Goal: Task Accomplishment & Management: Use online tool/utility

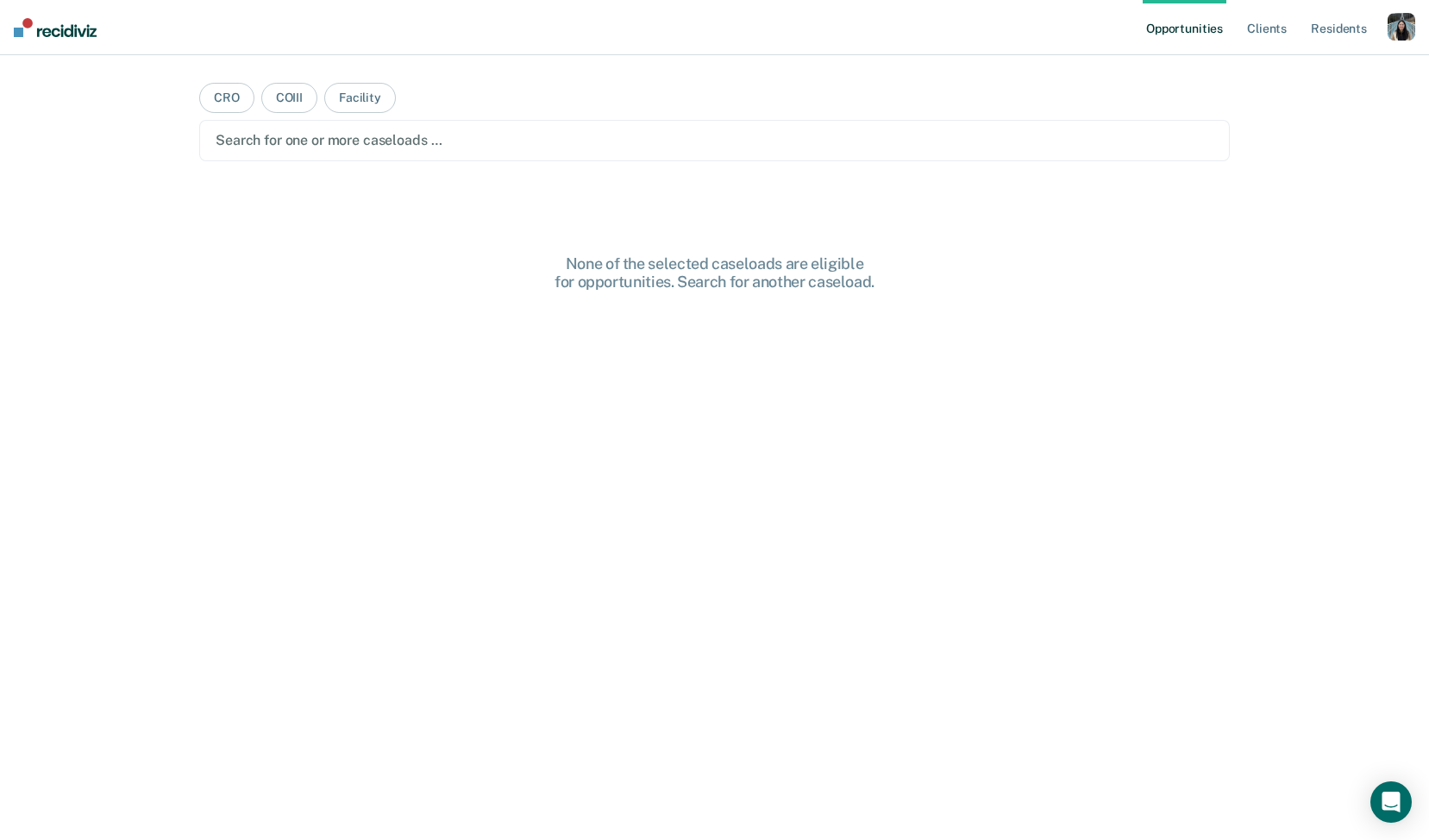
click at [1400, 31] on div "button" at bounding box center [1401, 27] width 27 height 27
click at [1316, 65] on link "Profile" at bounding box center [1331, 69] width 139 height 14
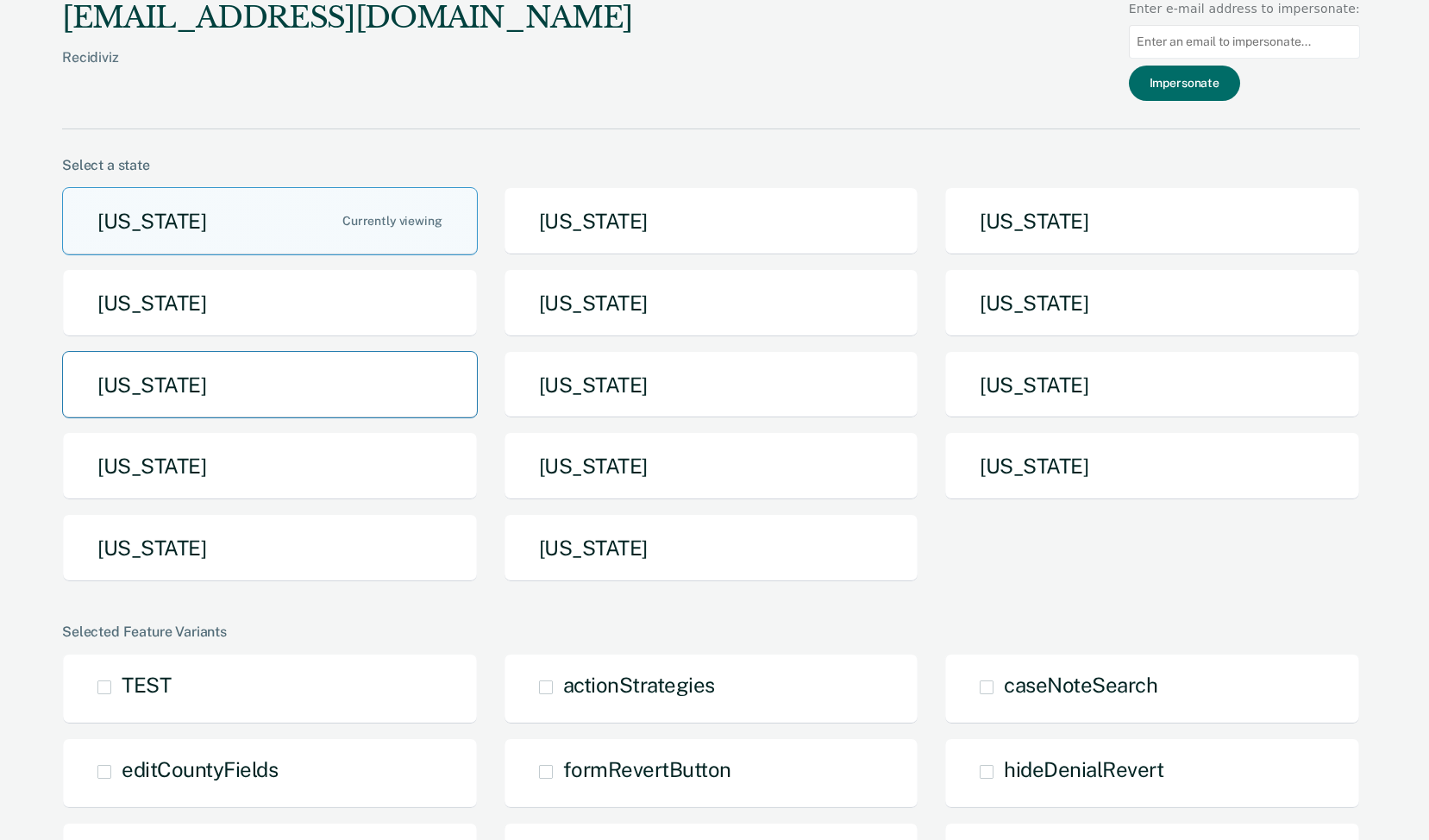
click at [382, 400] on button "[US_STATE]" at bounding box center [270, 385] width 416 height 68
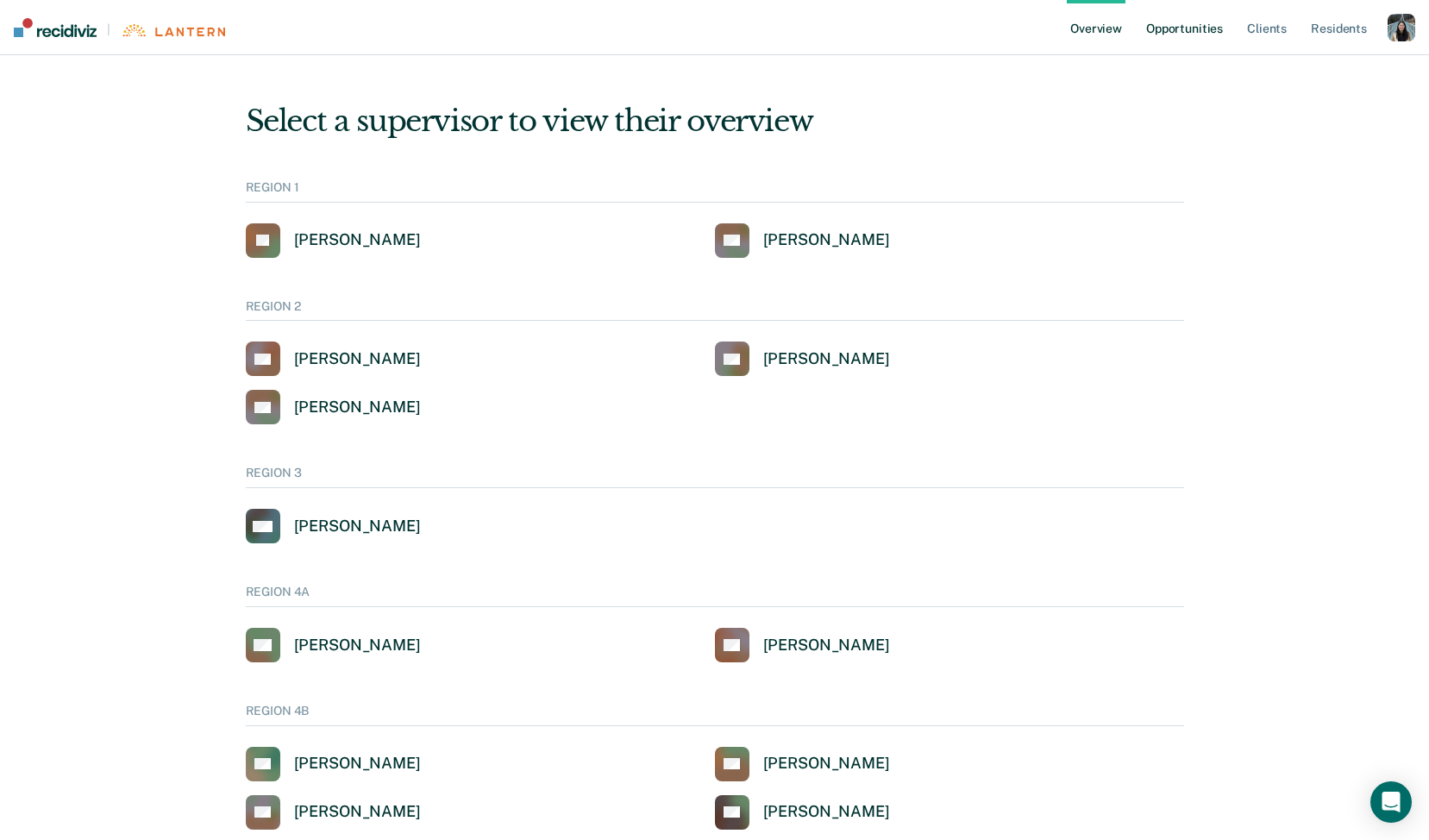
click at [1165, 44] on link "Opportunities" at bounding box center [1185, 27] width 83 height 55
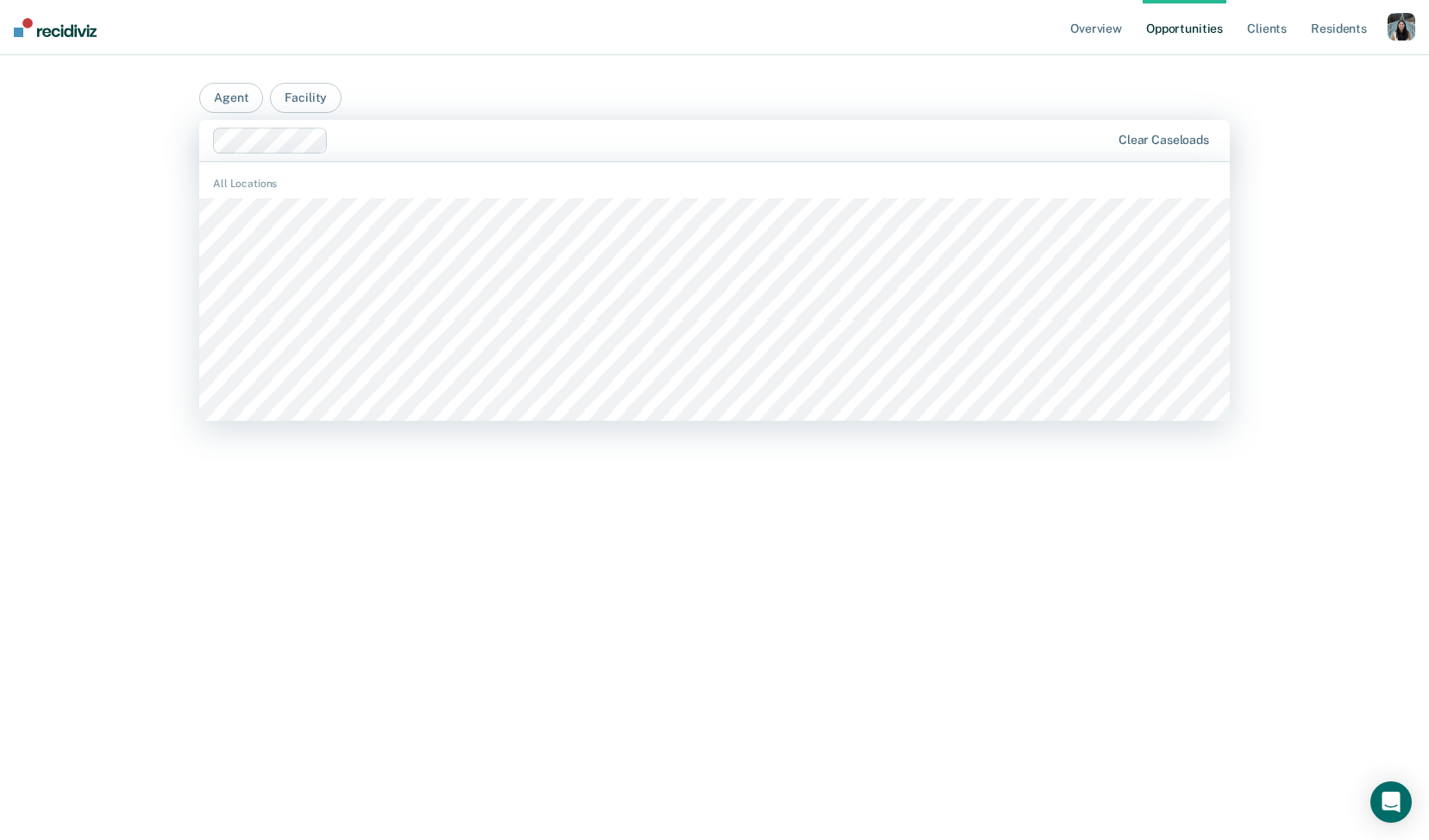
click at [756, 140] on div at bounding box center [723, 140] width 775 height 20
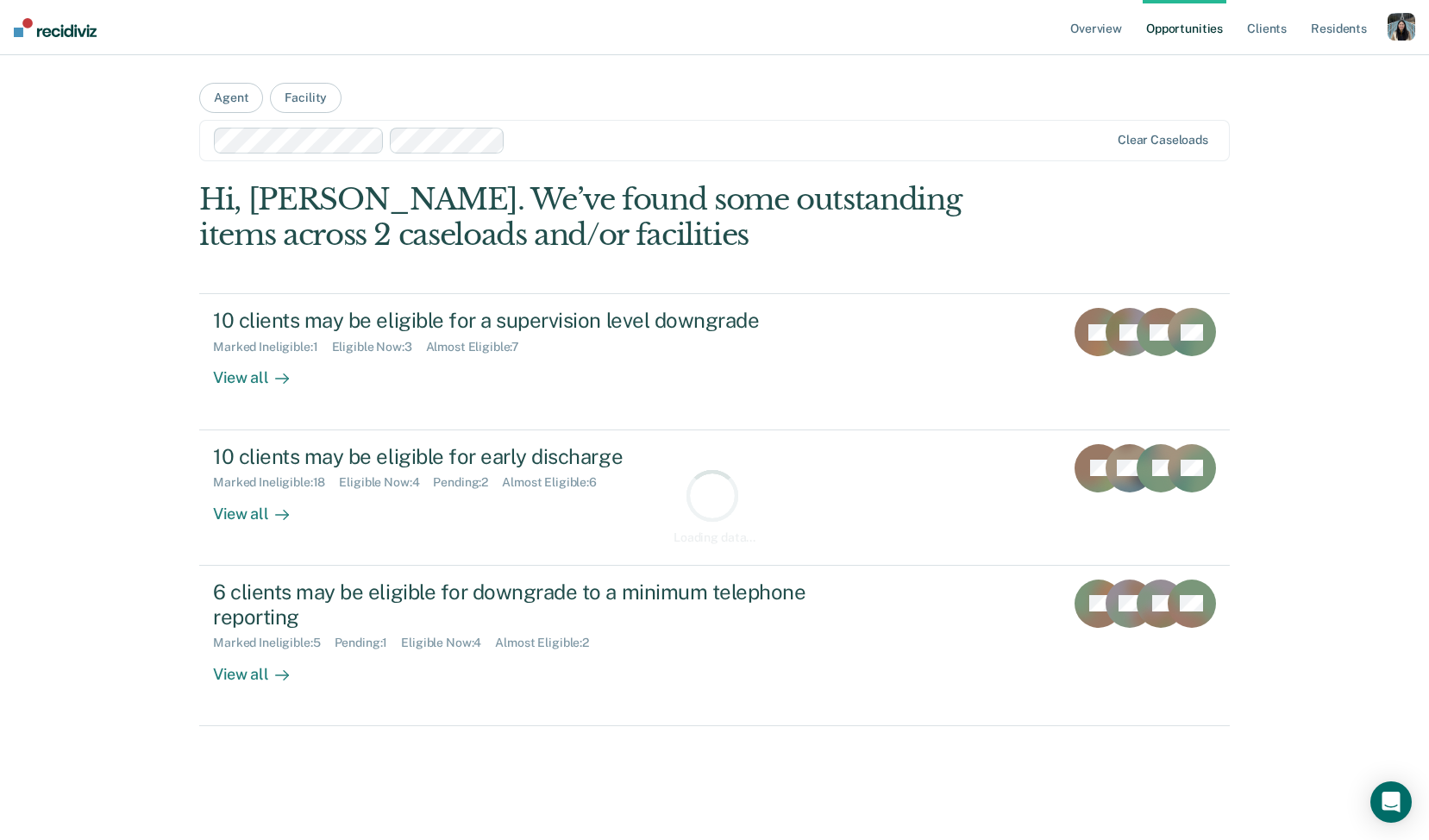
click at [1394, 29] on div "button" at bounding box center [1401, 27] width 27 height 27
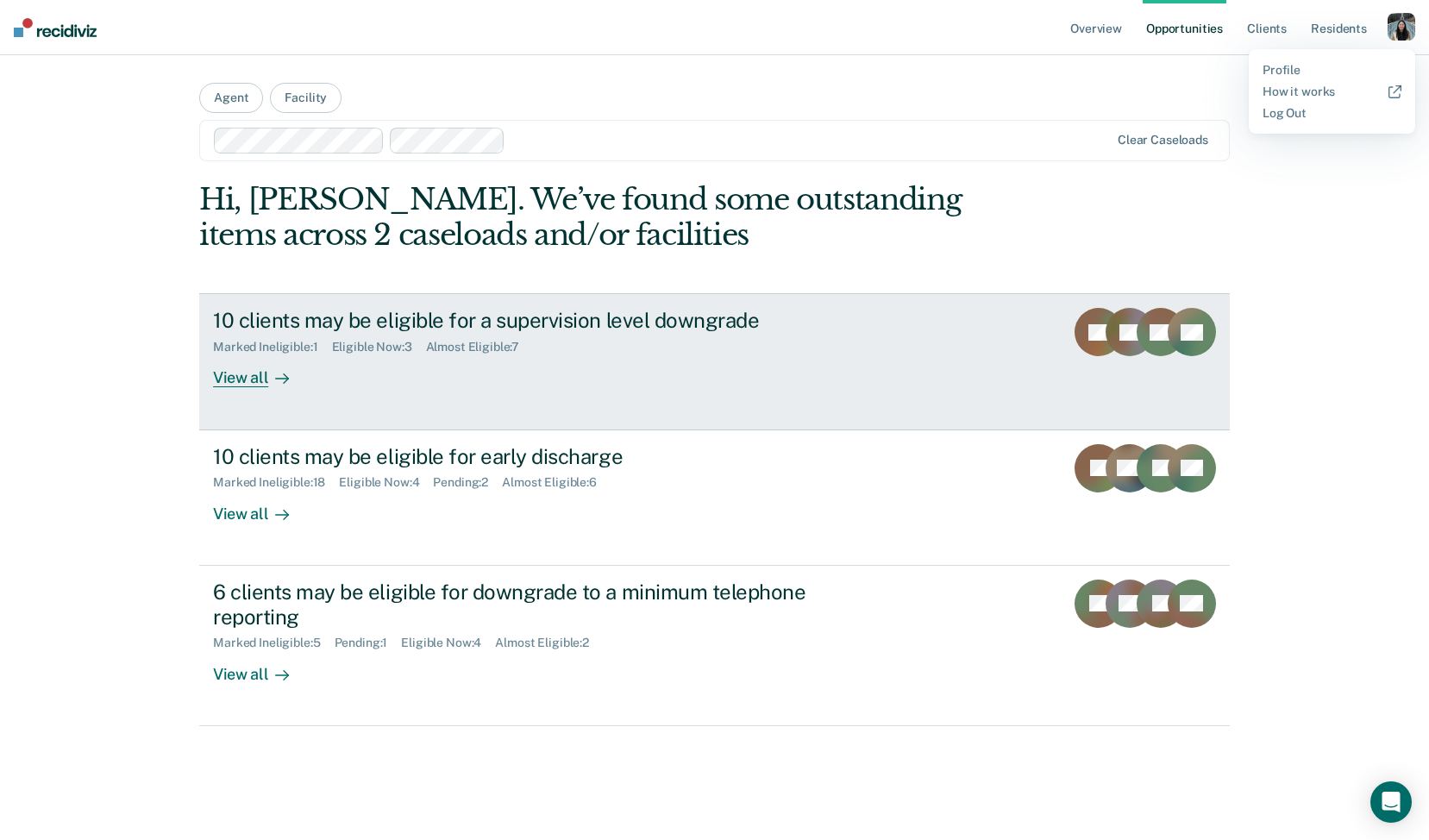
click at [583, 371] on div "10 clients may be eligible for a supervision level downgrade Marked Ineligible …" at bounding box center [536, 348] width 647 height 80
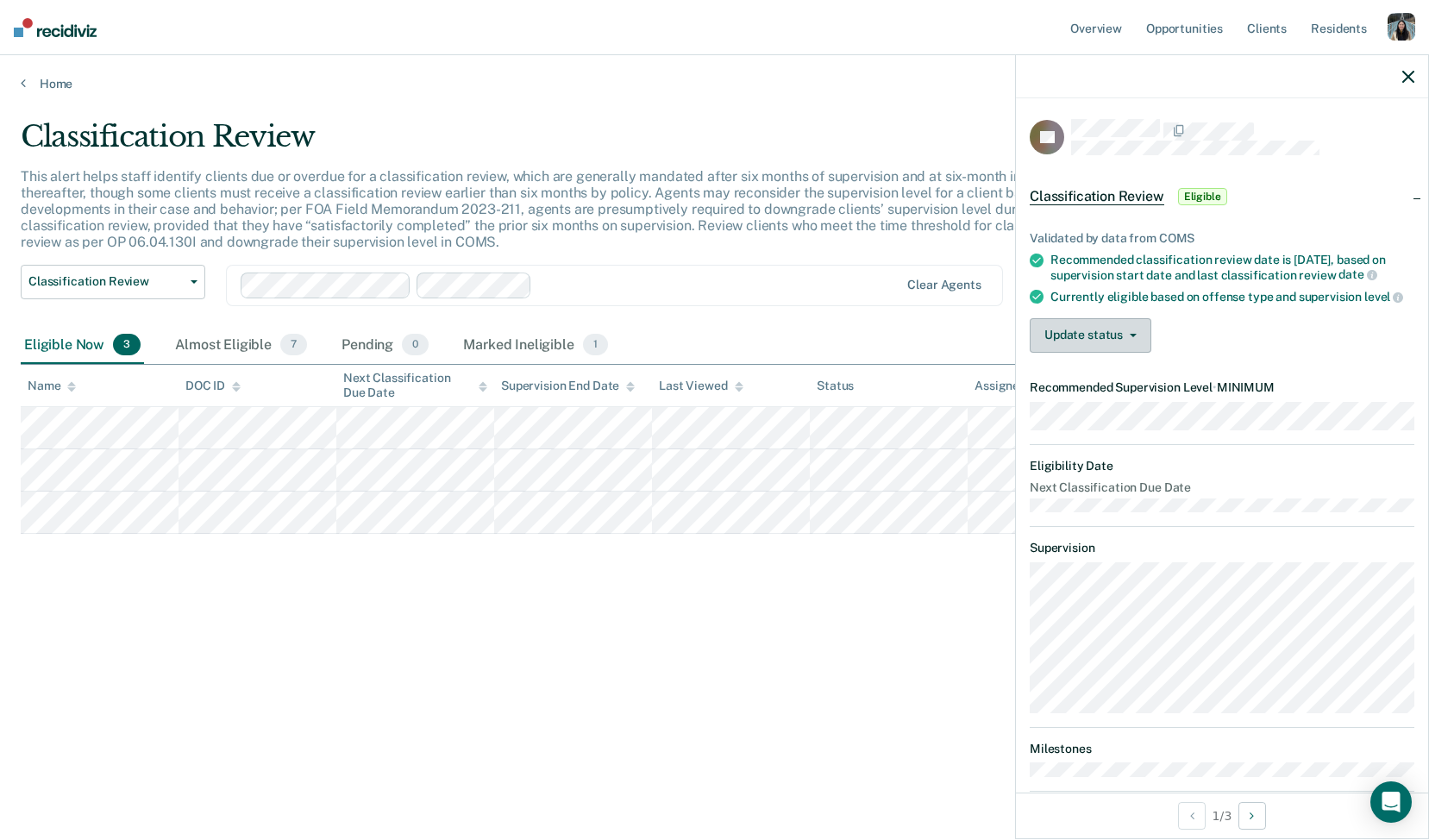
click at [1117, 340] on button "Update status" at bounding box center [1090, 335] width 121 height 34
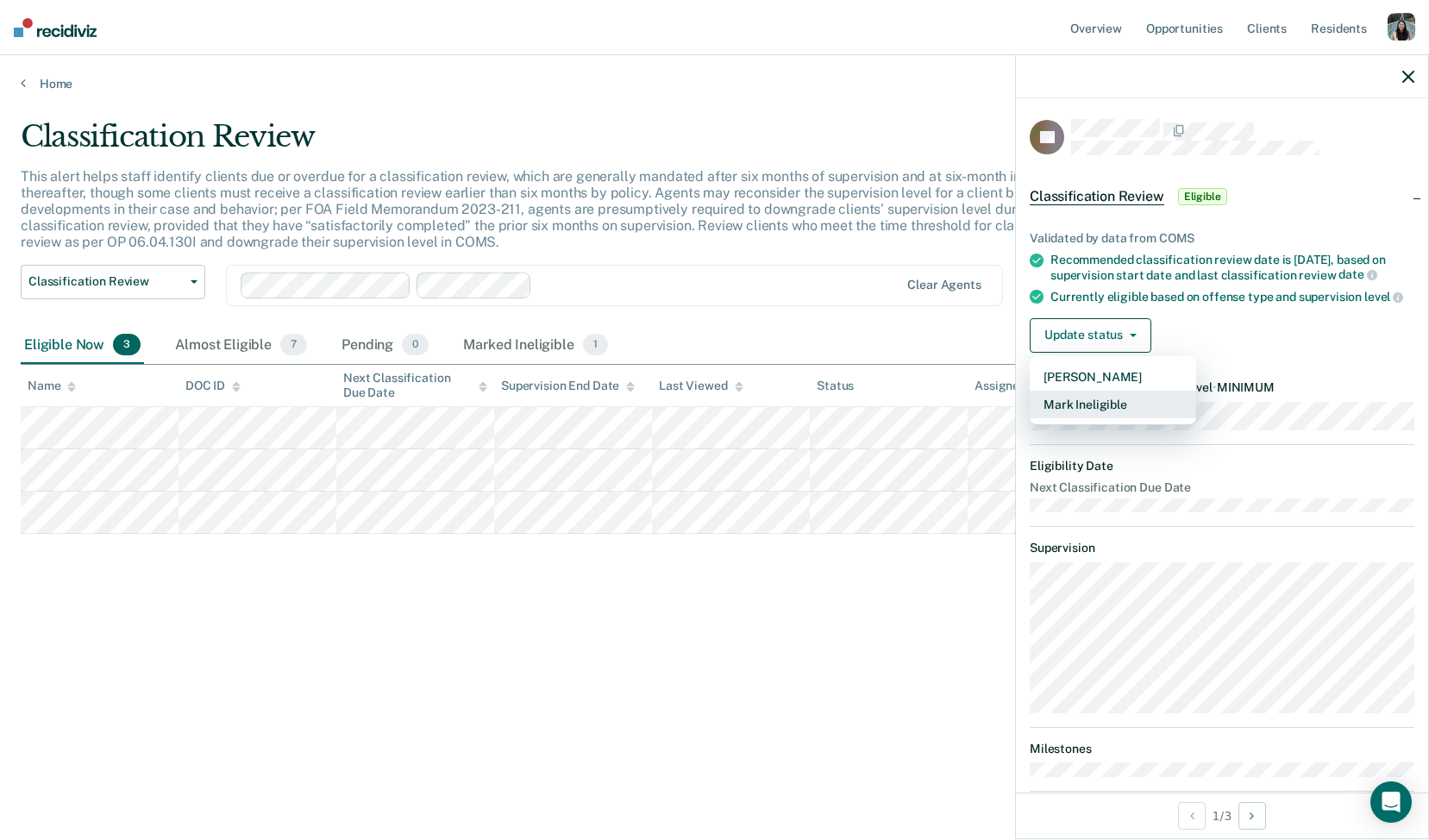
click at [1110, 406] on button "Mark Ineligible" at bounding box center [1113, 404] width 167 height 27
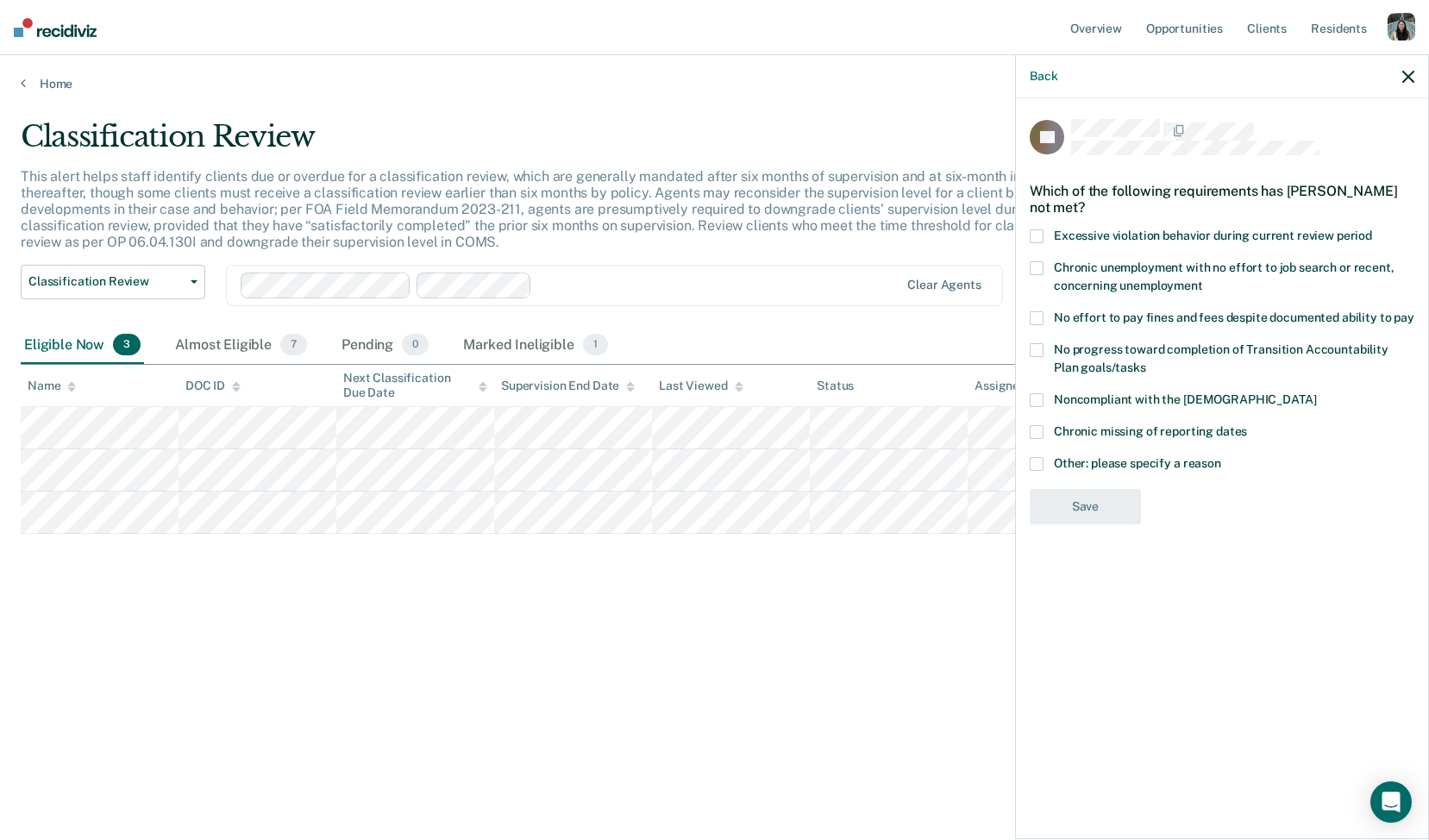
click at [1404, 72] on icon "button" at bounding box center [1408, 77] width 12 height 12
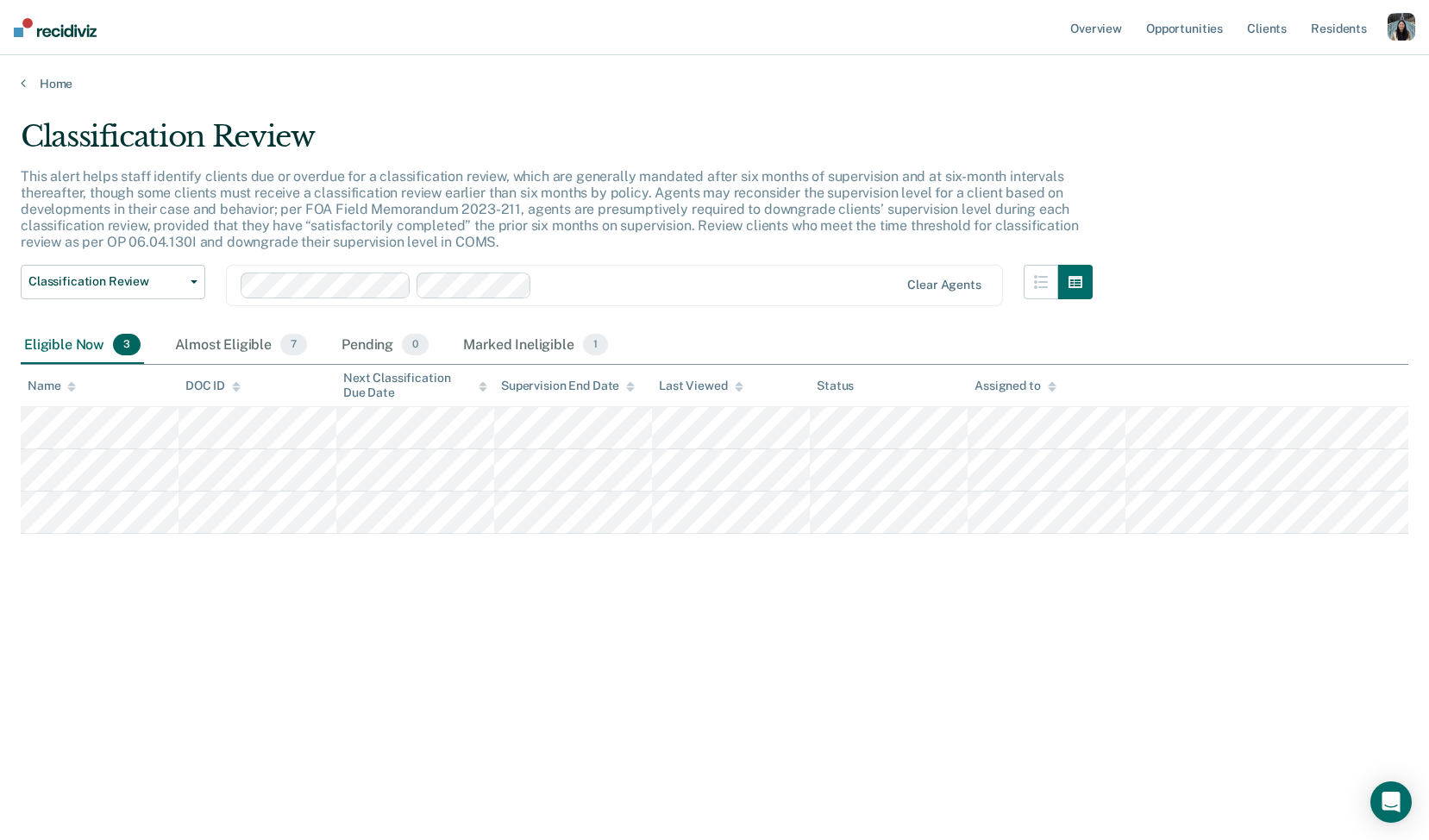
click at [1402, 22] on div "button" at bounding box center [1401, 27] width 27 height 27
click at [1298, 63] on link "Profile" at bounding box center [1331, 69] width 139 height 14
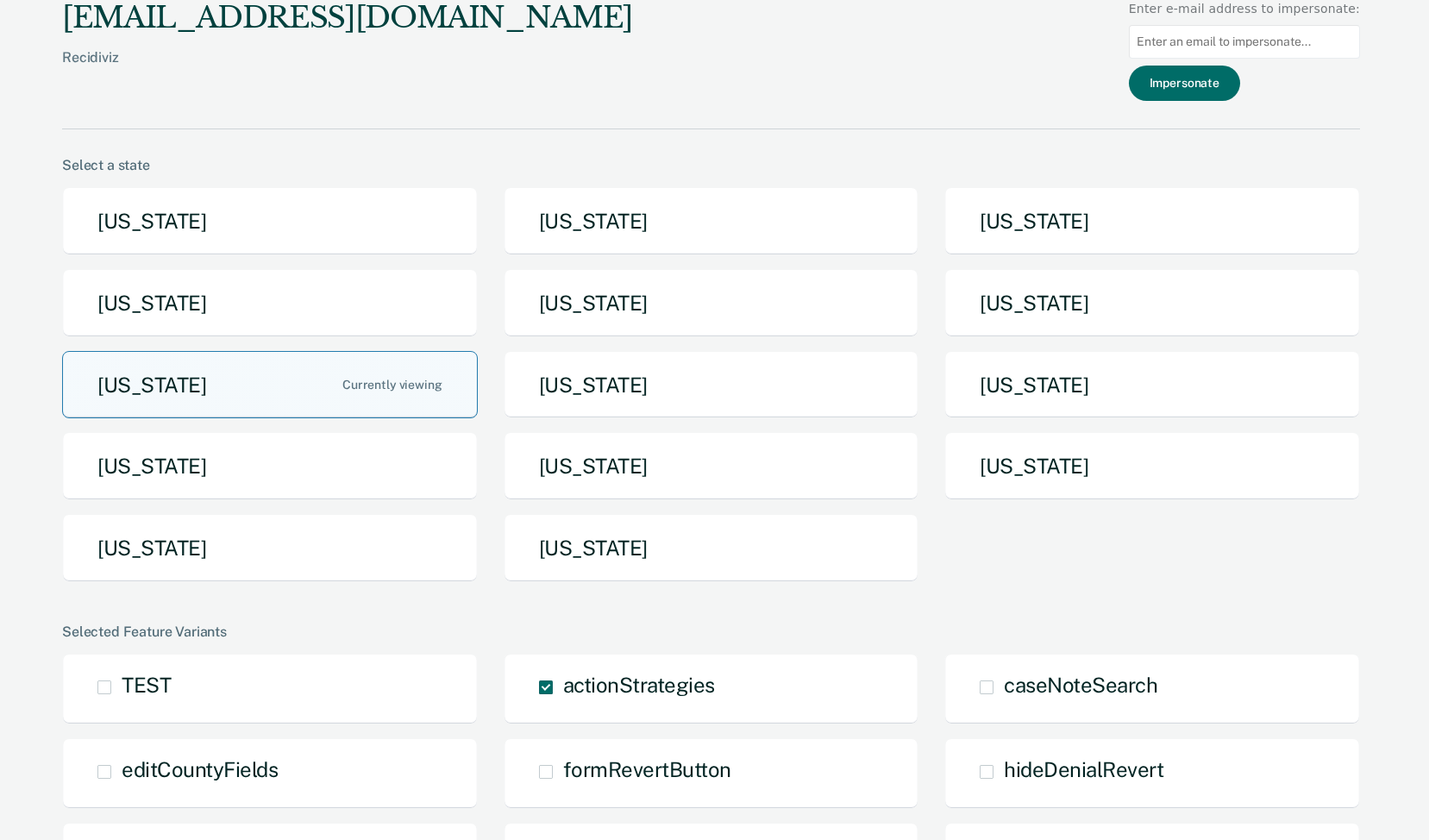
click at [429, 410] on button "[US_STATE]" at bounding box center [270, 385] width 416 height 68
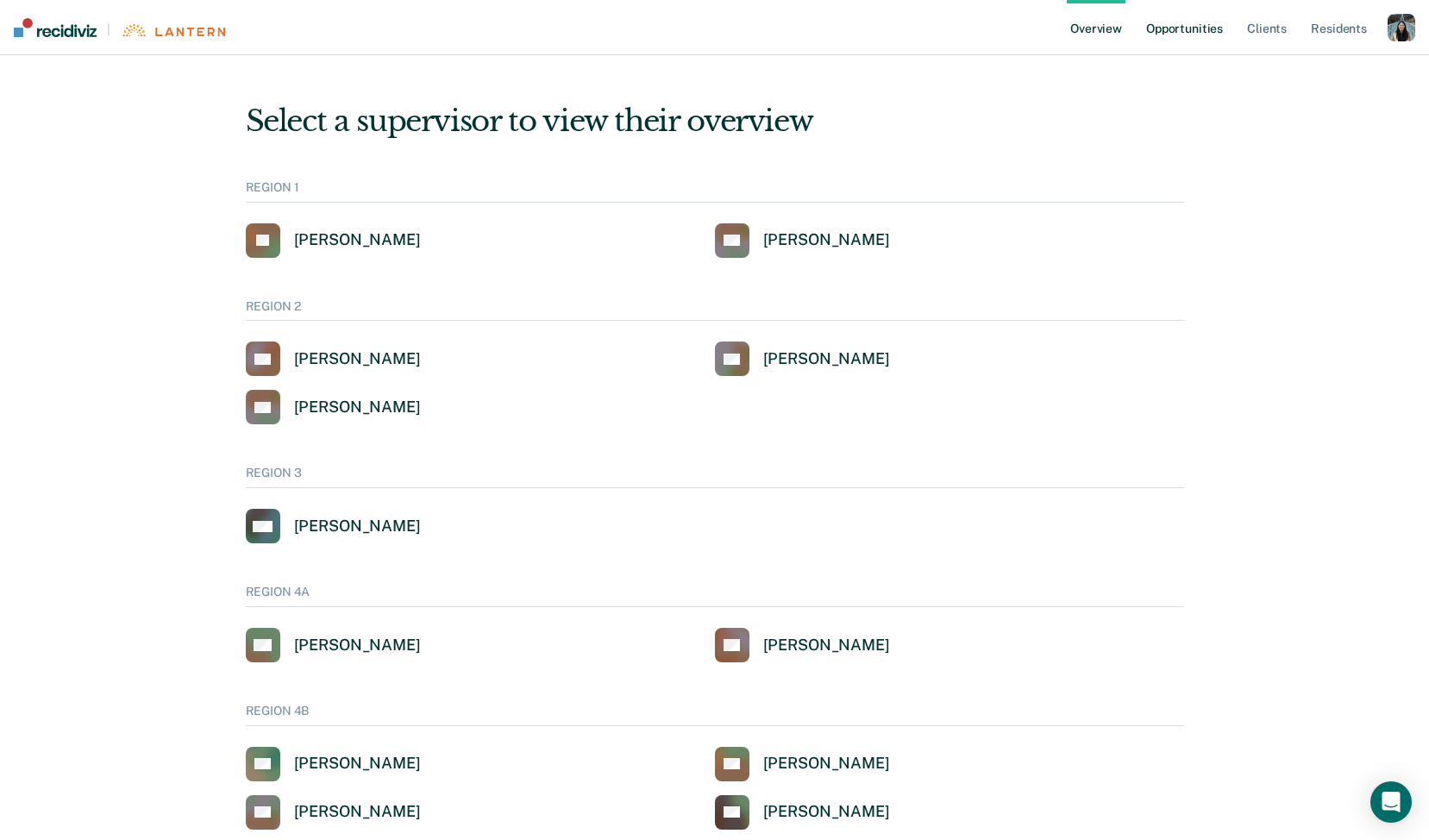
click at [1202, 27] on link "Opportunities" at bounding box center [1185, 27] width 83 height 55
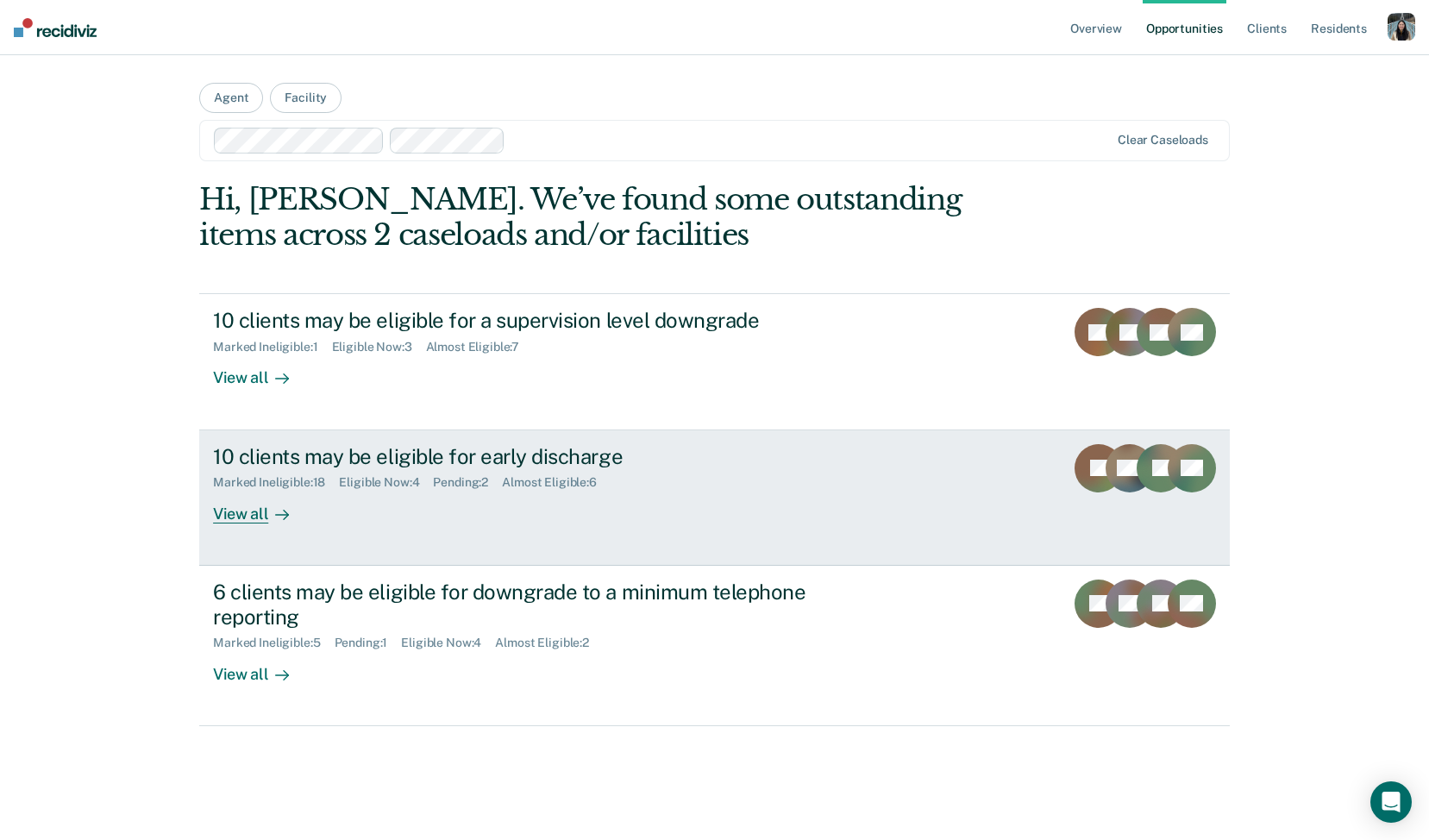
click at [531, 475] on div "Almost Eligible : 6" at bounding box center [556, 482] width 109 height 14
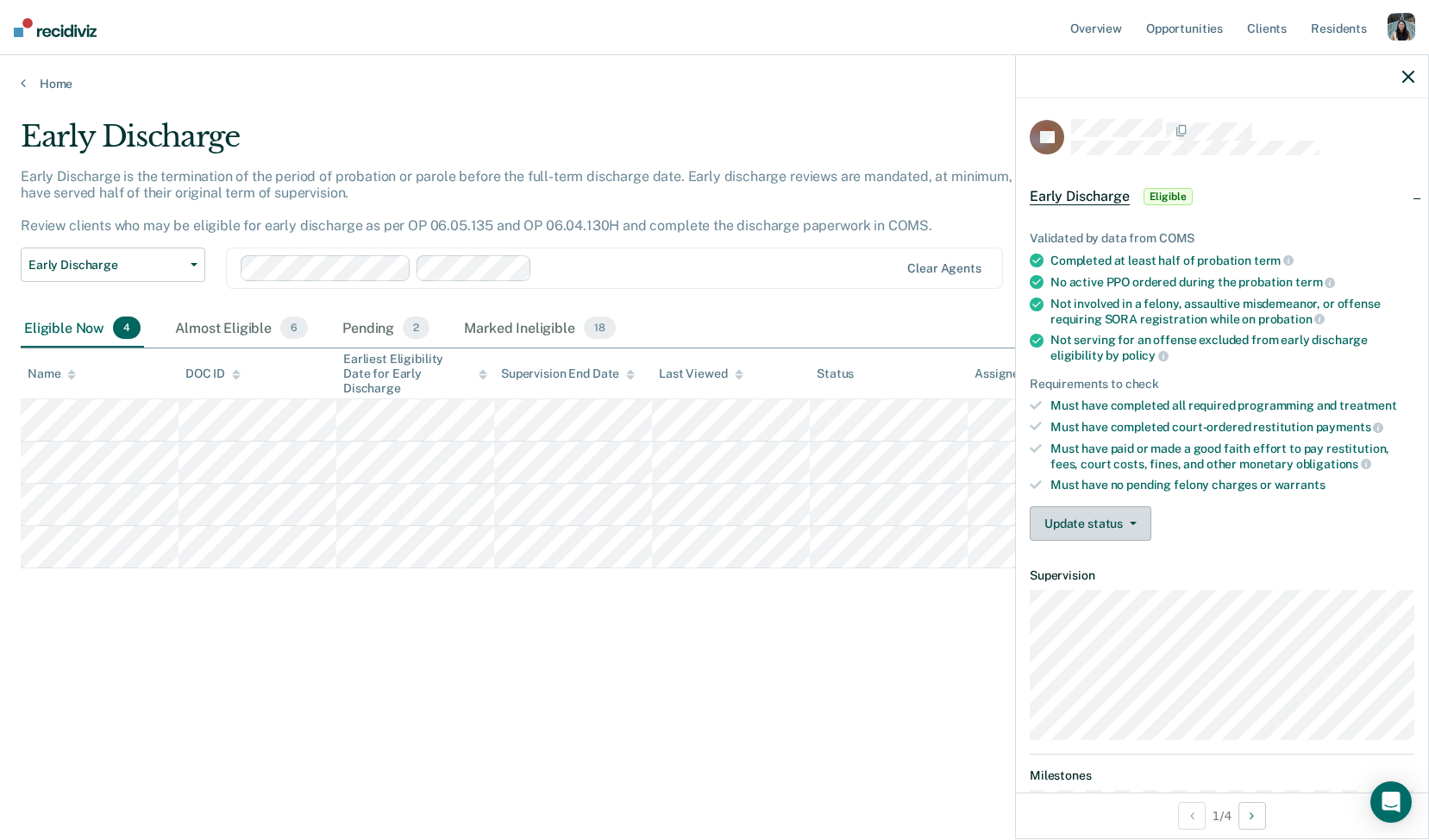
click at [1086, 528] on button "Update status" at bounding box center [1090, 524] width 121 height 34
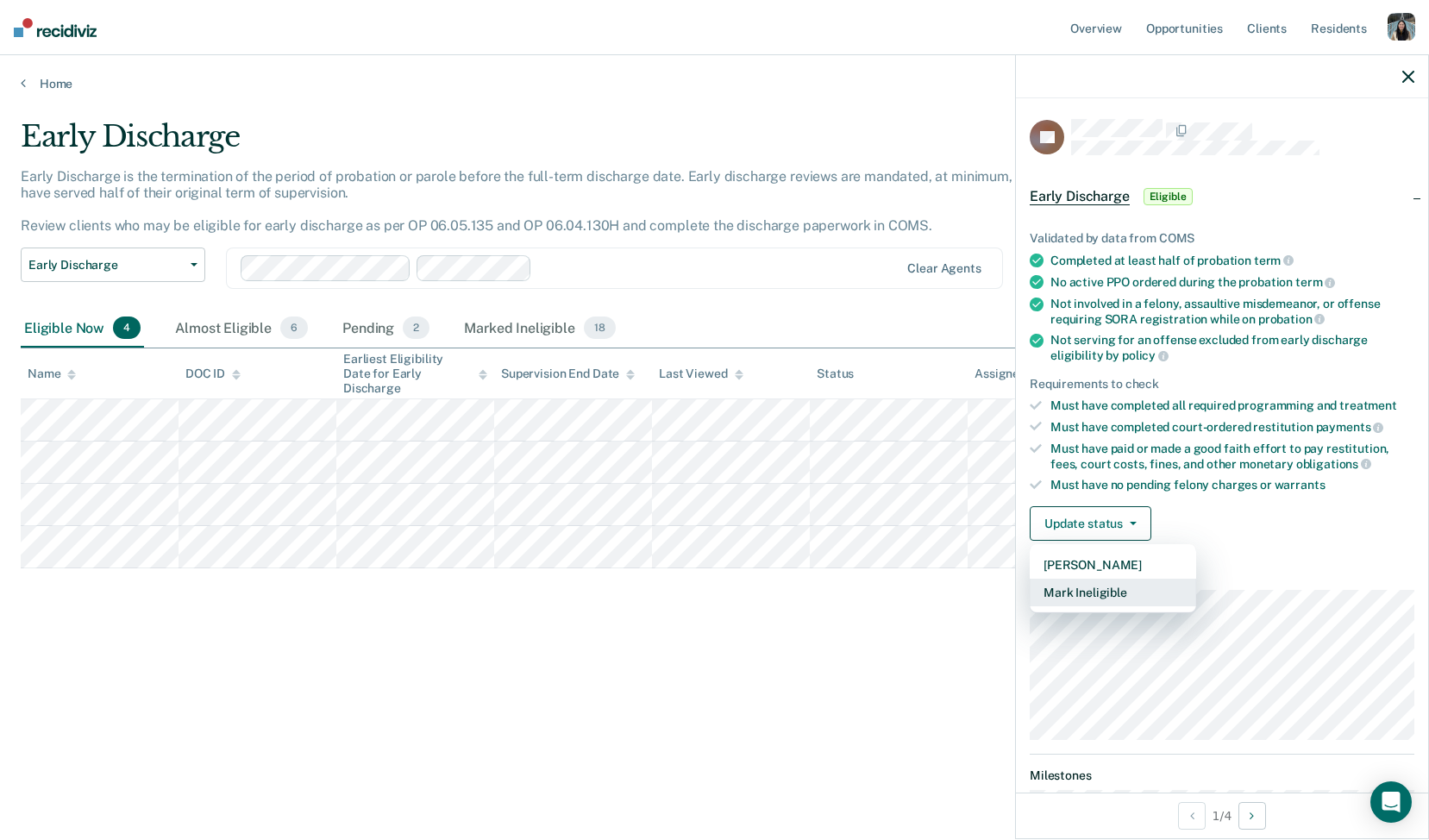
click at [1086, 585] on button "Mark Ineligible" at bounding box center [1113, 592] width 167 height 27
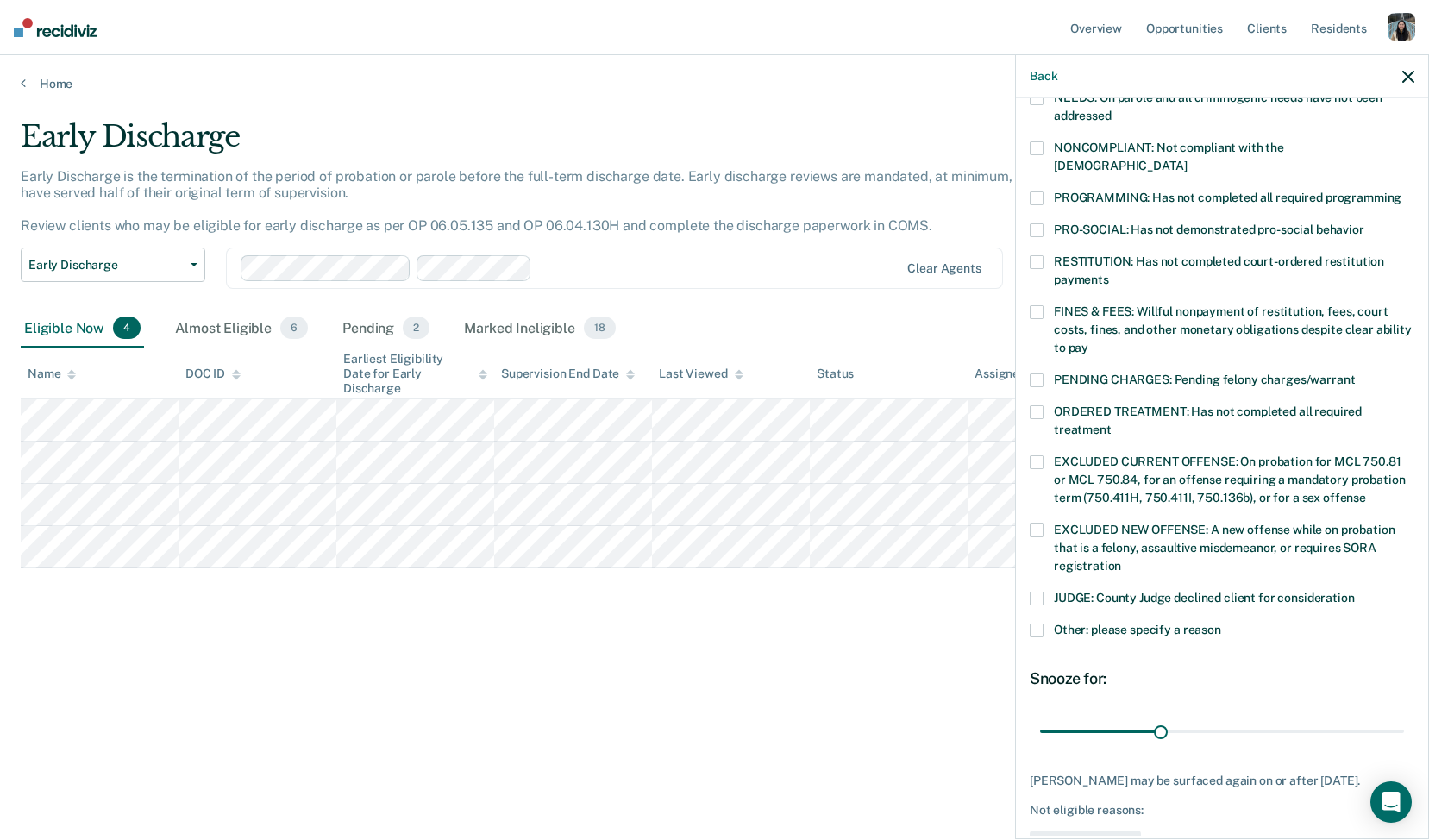
scroll to position [309, 0]
